Goal: Information Seeking & Learning: Check status

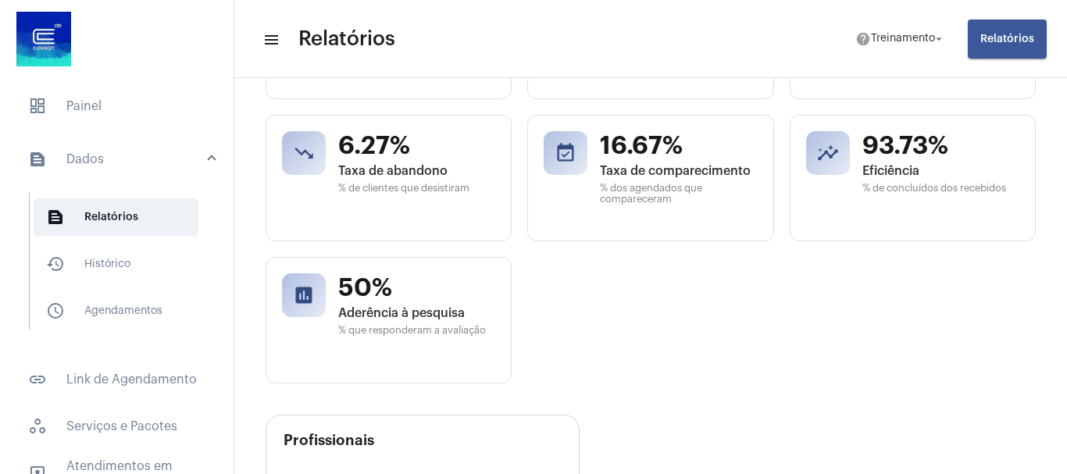
scroll to position [821, 0]
click at [700, 264] on div "timer 00:12:24 Tempo médio Duração média dos atendimentos hourglass_empty 00:01…" at bounding box center [651, 176] width 770 height 411
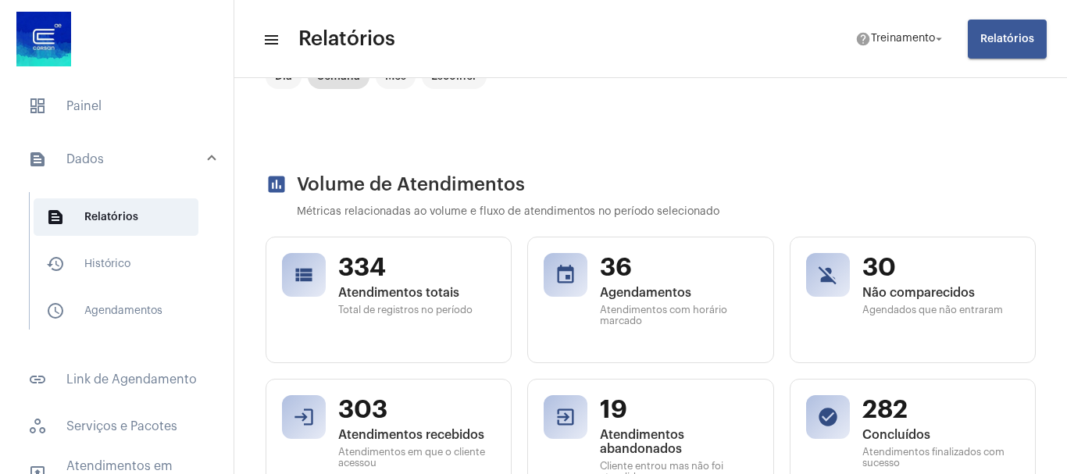
scroll to position [0, 0]
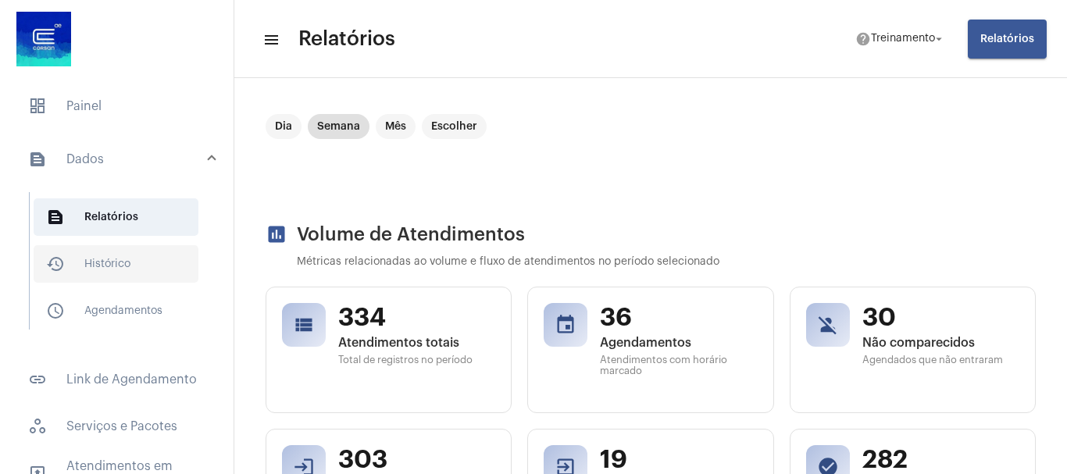
click at [115, 266] on span "history_outlined Histórico" at bounding box center [116, 263] width 165 height 37
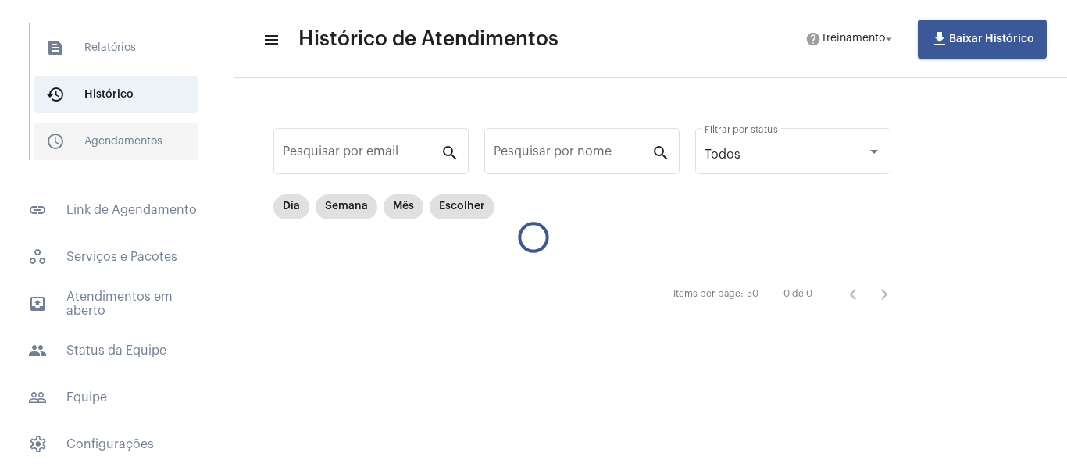
scroll to position [215, 0]
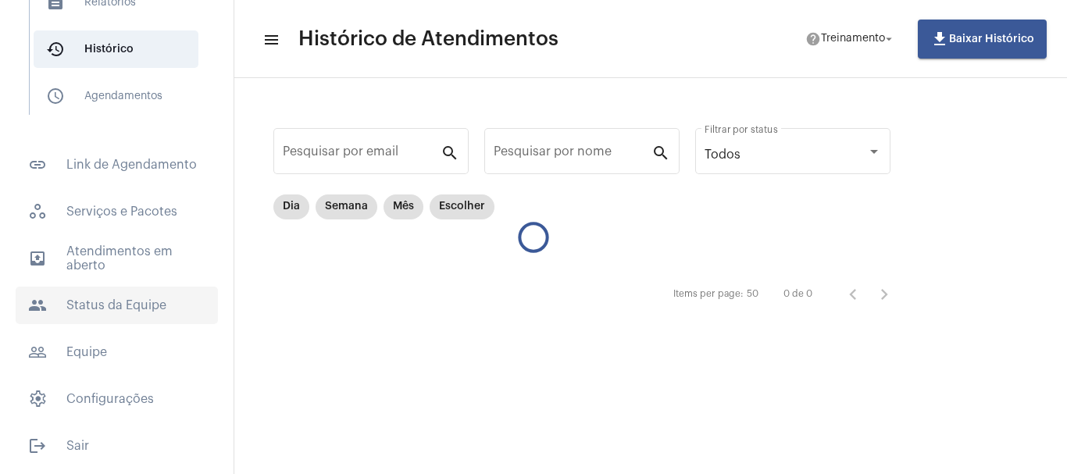
click at [129, 299] on span "people Status da Equipe" at bounding box center [117, 305] width 202 height 37
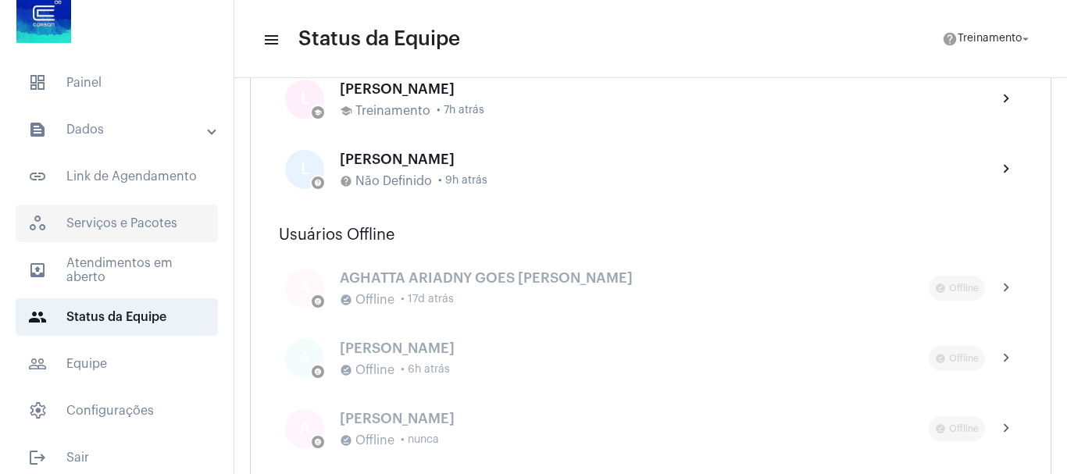
scroll to position [35, 0]
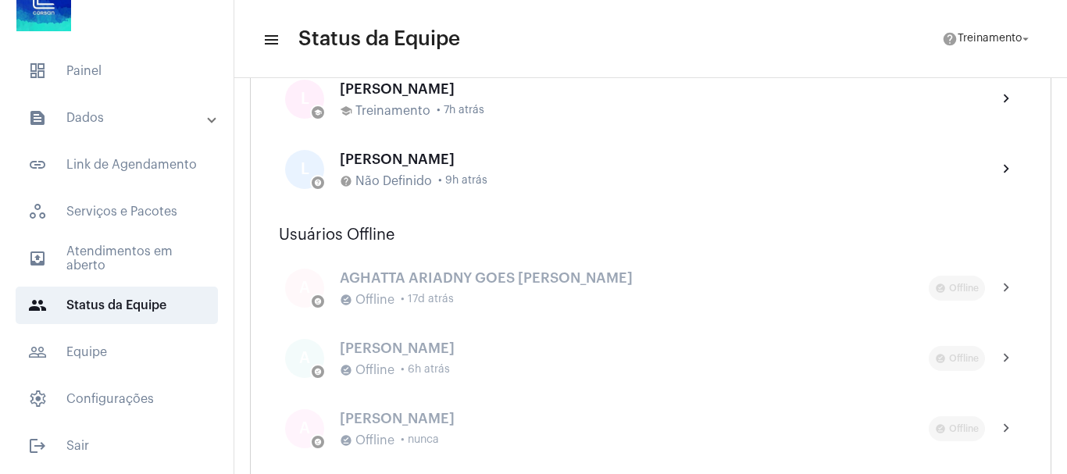
click at [94, 116] on mat-panel-title "text_snippet_outlined Dados" at bounding box center [118, 118] width 180 height 19
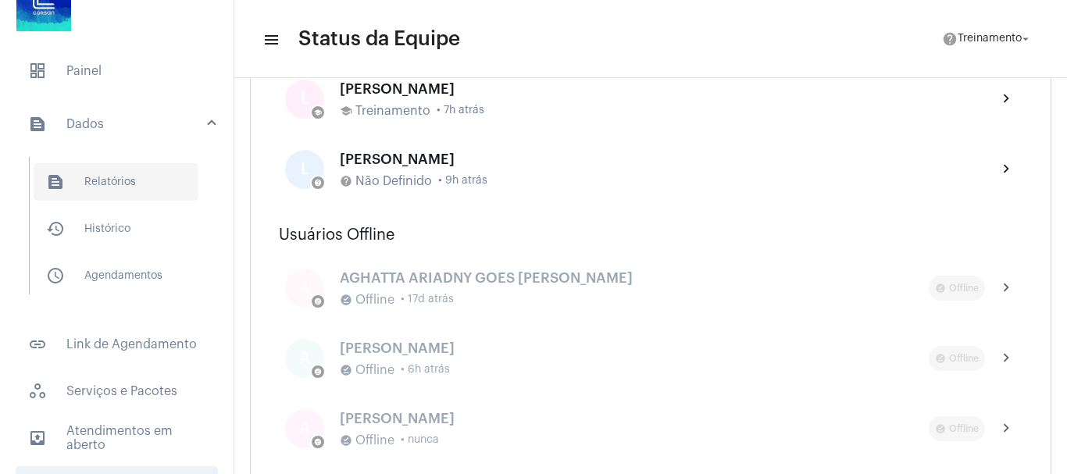
click at [119, 176] on span "text_snippet_outlined Relatórios" at bounding box center [116, 181] width 165 height 37
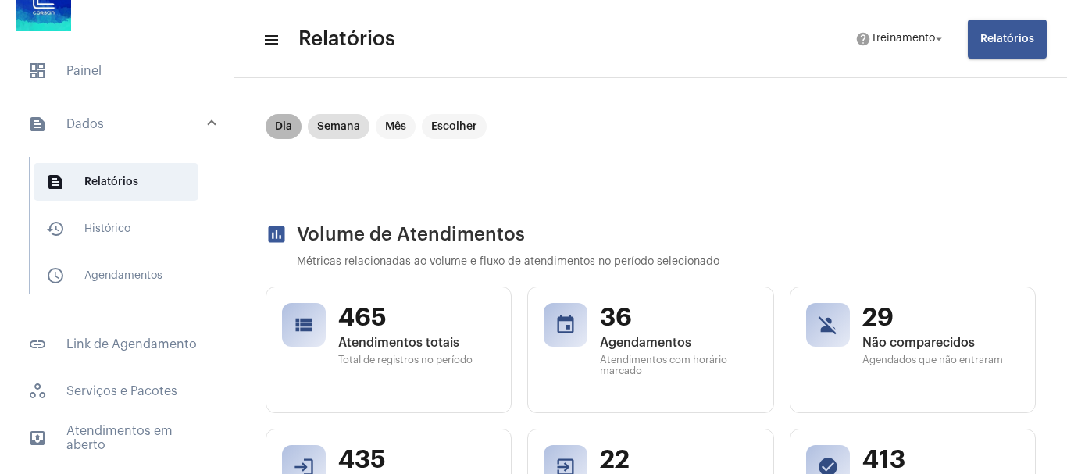
click at [277, 127] on mat-chip "Dia" at bounding box center [284, 126] width 36 height 25
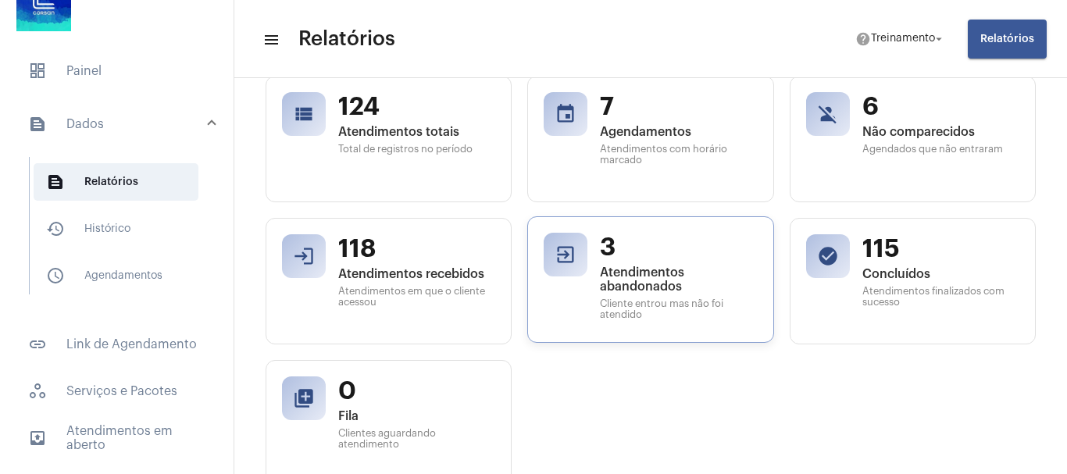
scroll to position [234, 0]
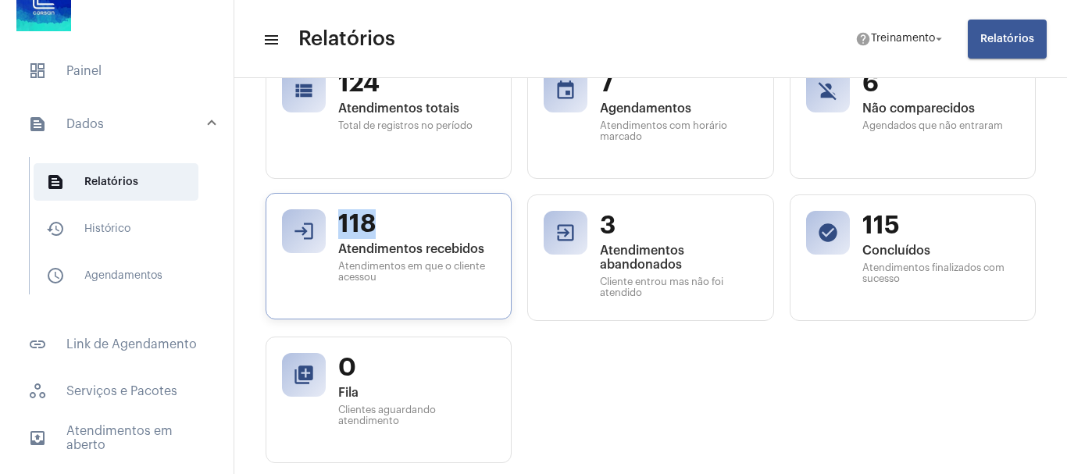
drag, startPoint x: 331, startPoint y: 217, endPoint x: 382, endPoint y: 220, distance: 50.9
click at [382, 220] on div "login 118 Atendimentos recebidos Atendimentos em que o cliente acessou" at bounding box center [389, 256] width 246 height 127
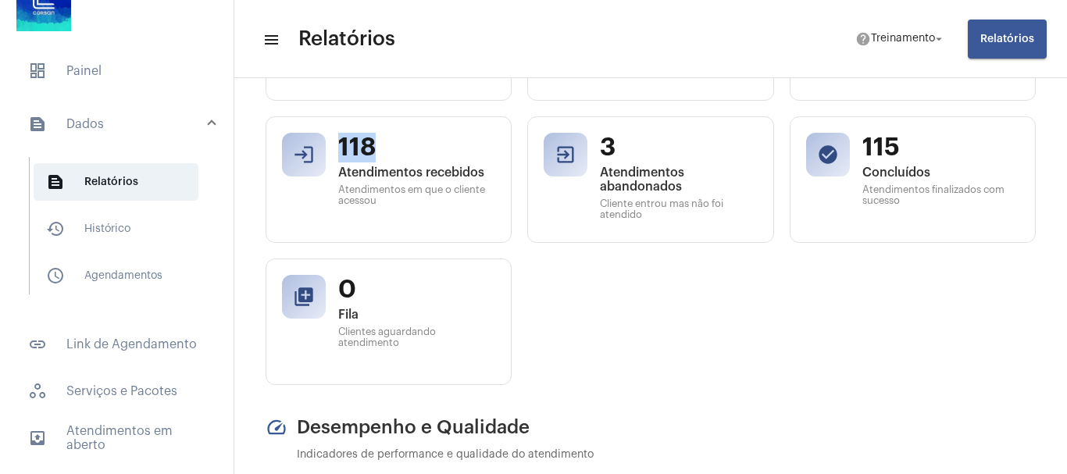
scroll to position [0, 0]
